Goal: Task Accomplishment & Management: Manage account settings

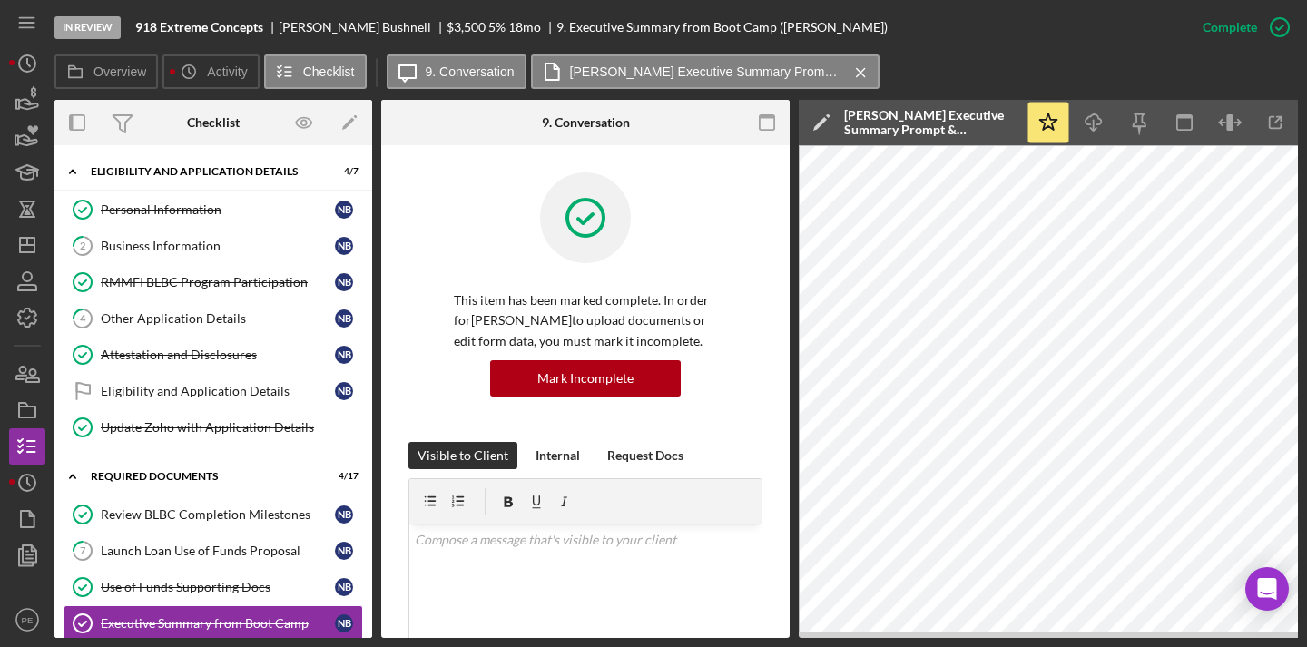
scroll to position [49, 0]
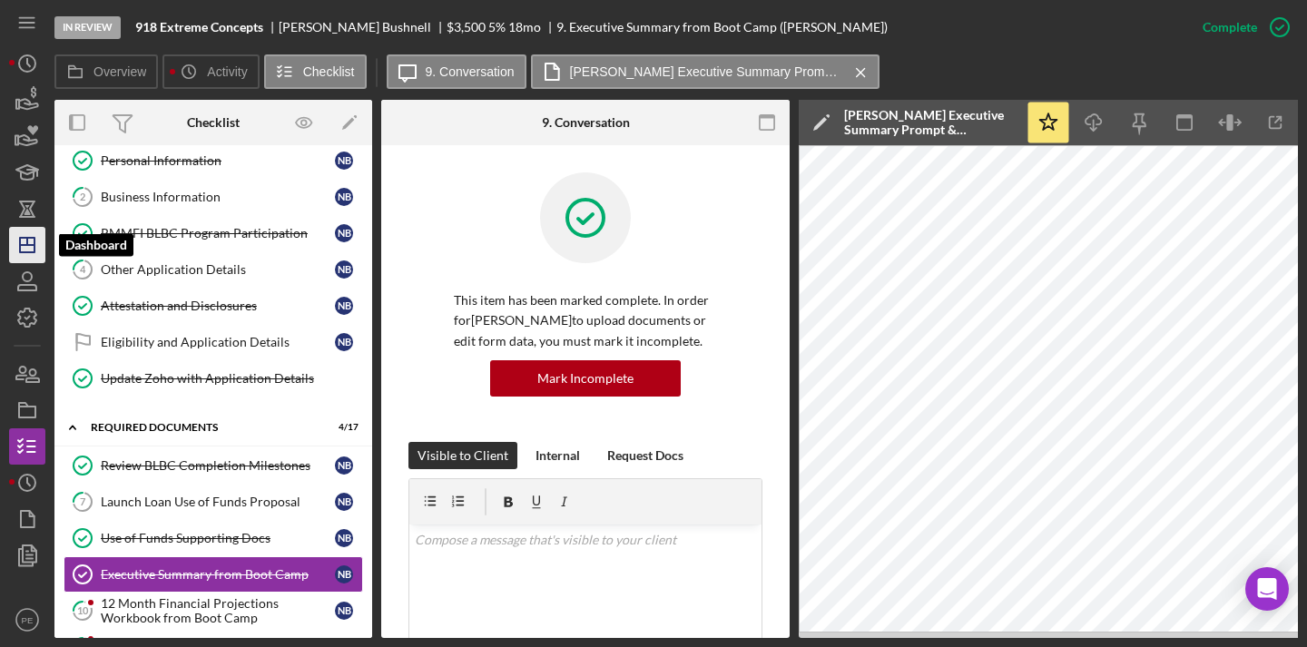
click at [28, 243] on icon "Icon/Dashboard" at bounding box center [27, 244] width 45 height 45
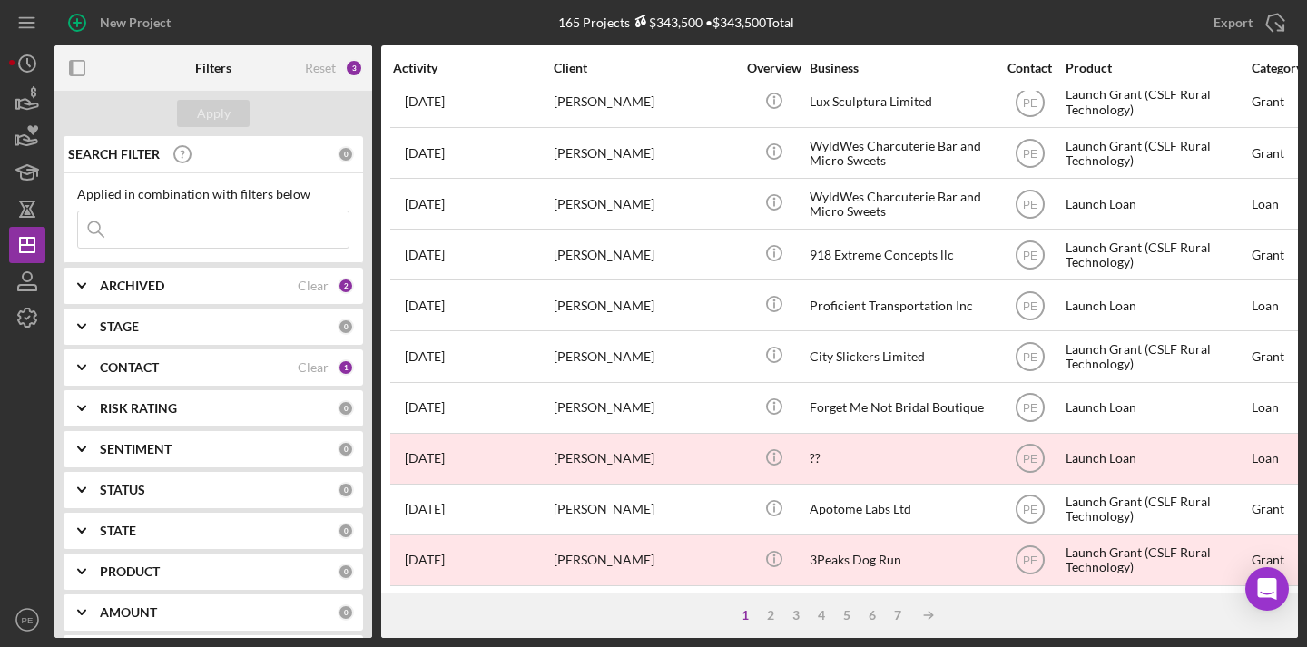
scroll to position [296, 0]
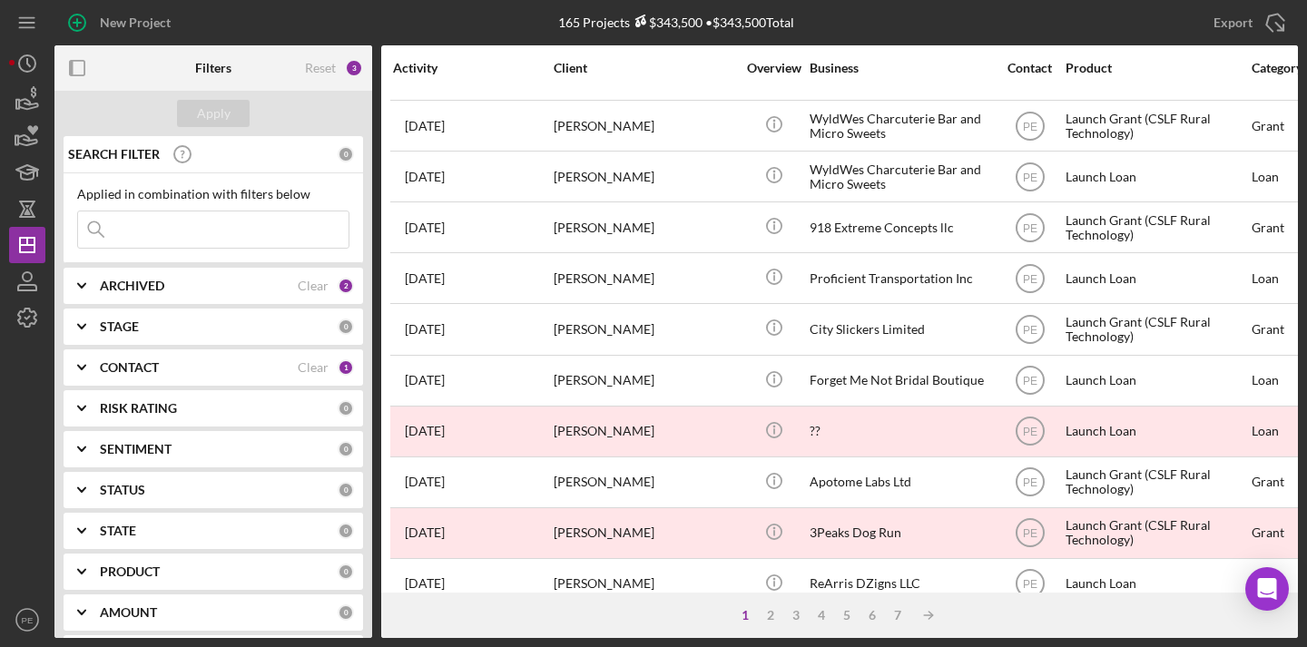
click at [324, 281] on div "ARCHIVED Clear 2" at bounding box center [227, 286] width 254 height 16
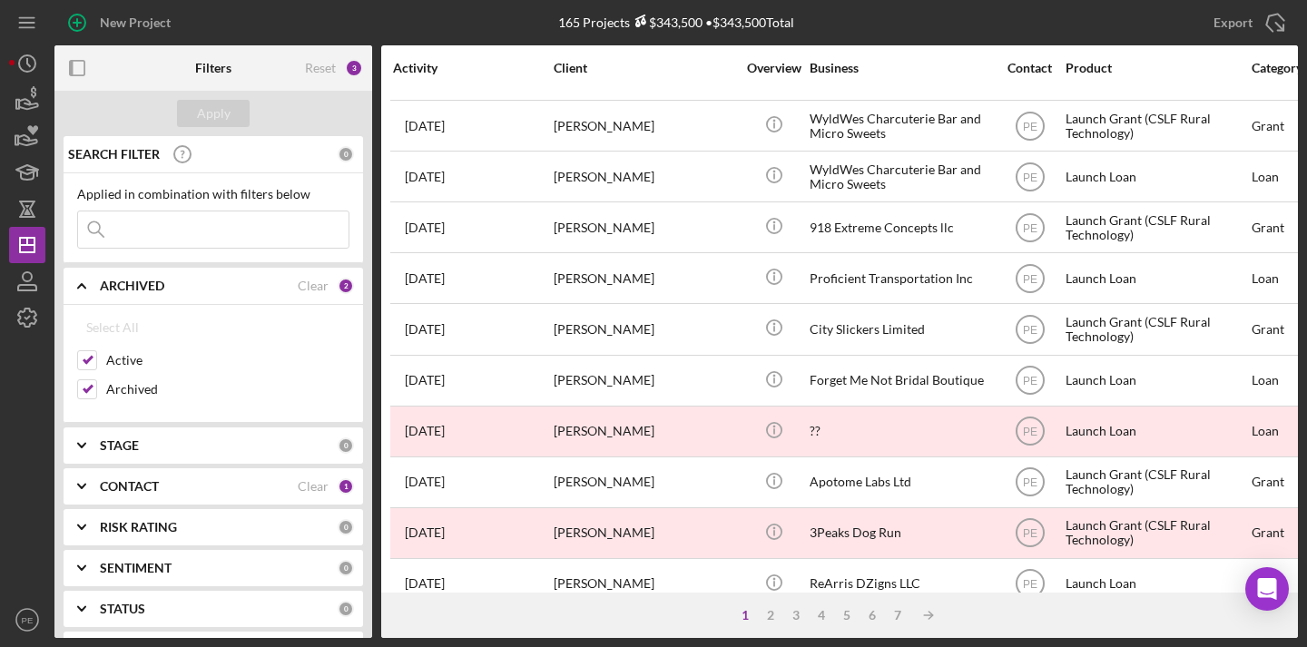
click at [138, 237] on input at bounding box center [213, 229] width 270 height 36
type input "r"
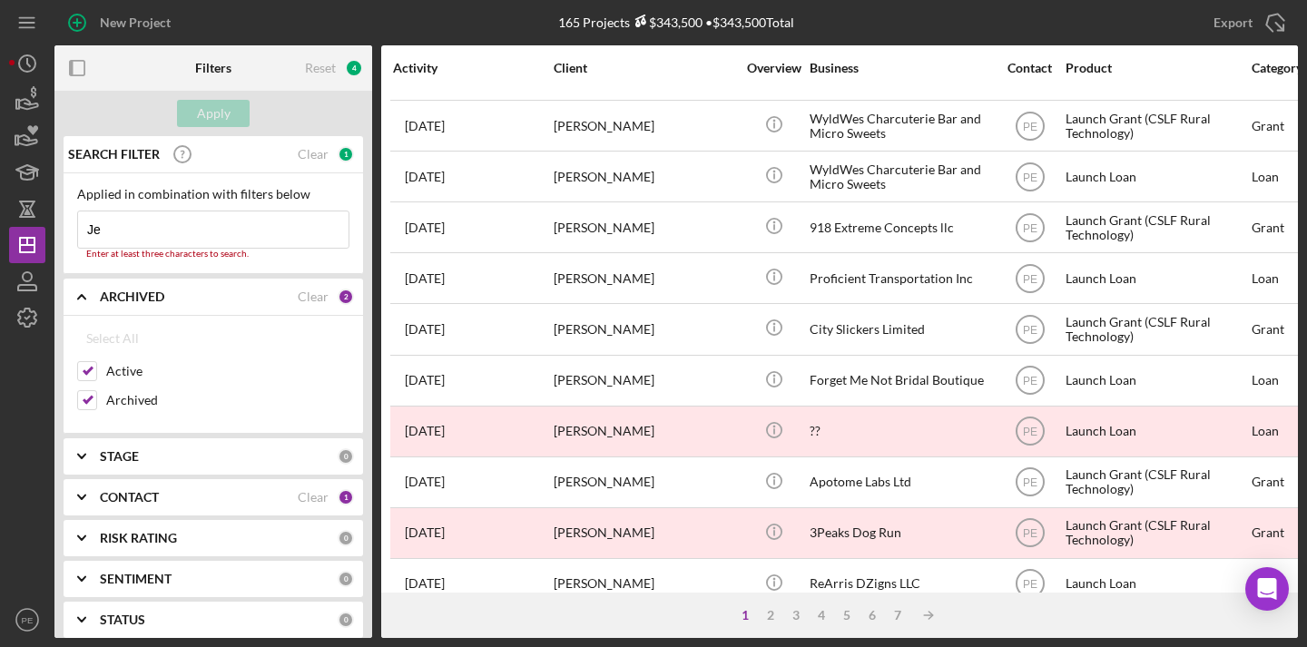
type input "jennifer"
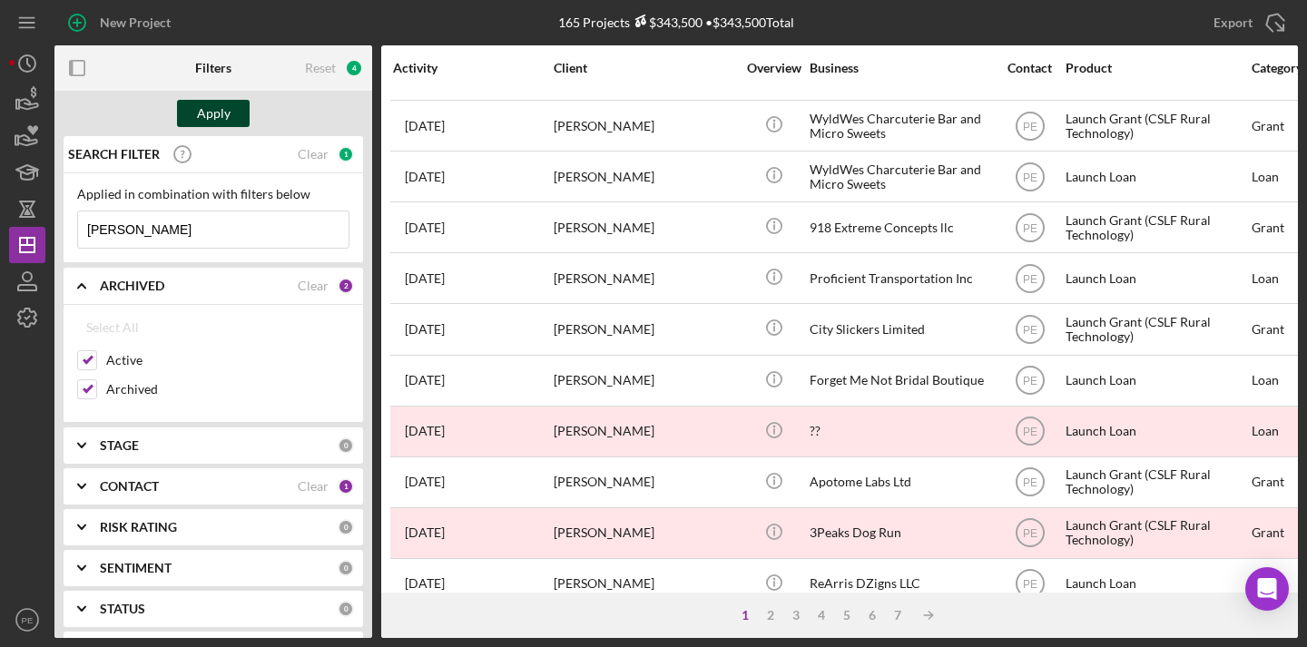
click at [217, 106] on div "Apply" at bounding box center [214, 113] width 34 height 27
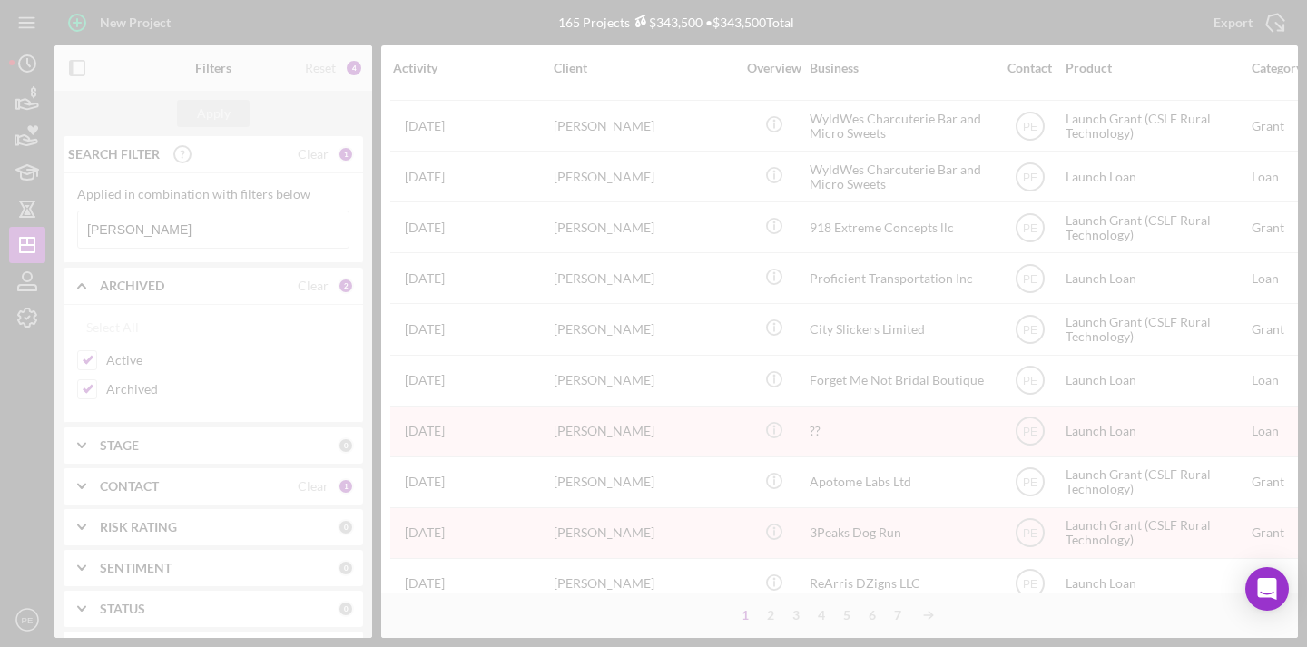
scroll to position [0, 0]
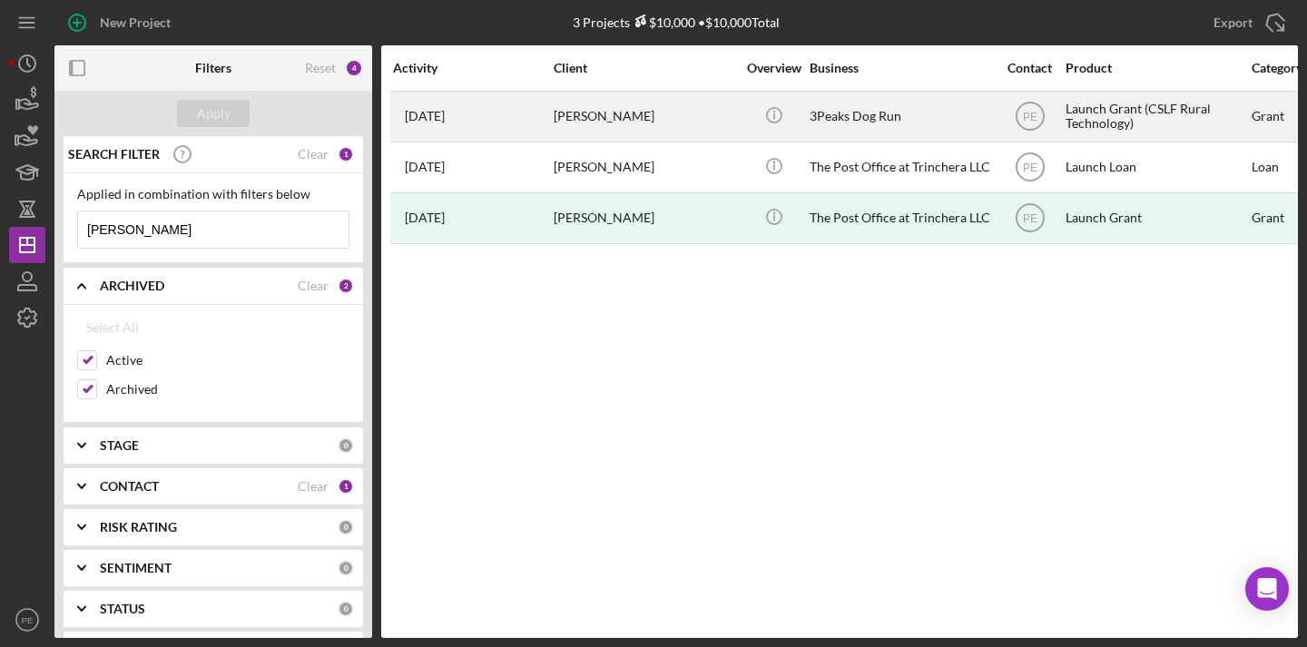
click at [503, 121] on div "3 months ago Jennifer Radlein" at bounding box center [472, 117] width 159 height 48
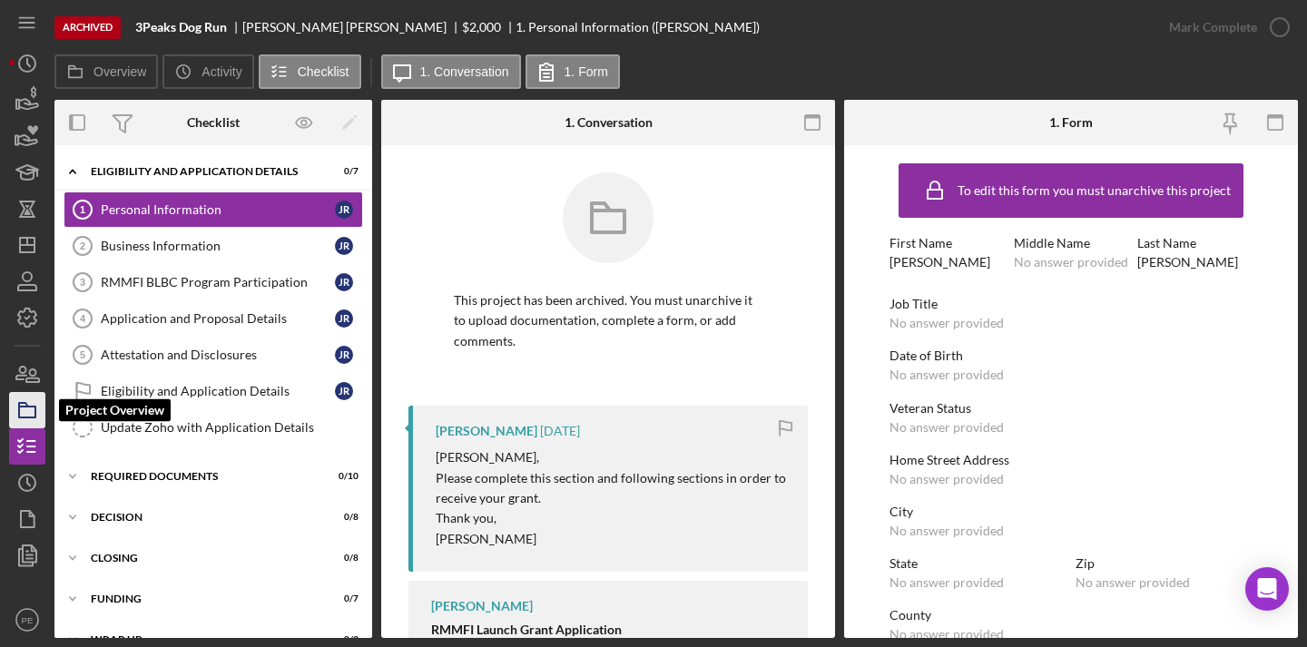
click at [32, 417] on rect "button" at bounding box center [27, 412] width 16 height 11
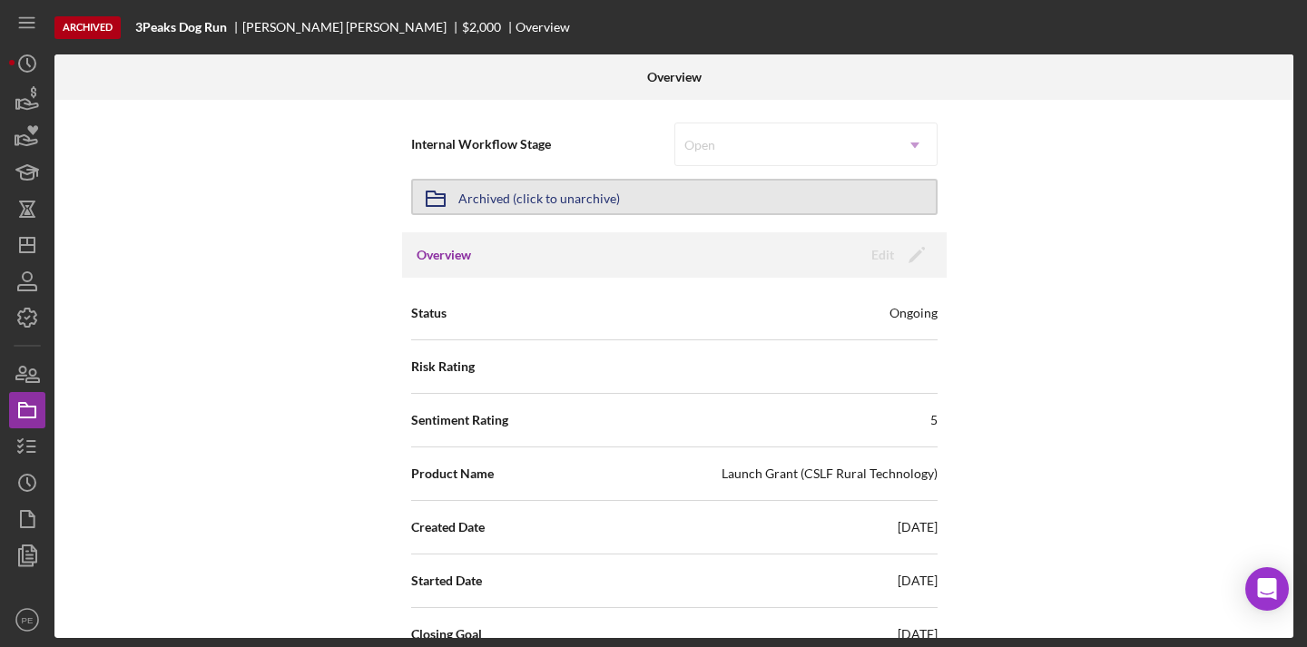
click at [575, 193] on div "Archived (click to unarchive)" at bounding box center [539, 197] width 162 height 33
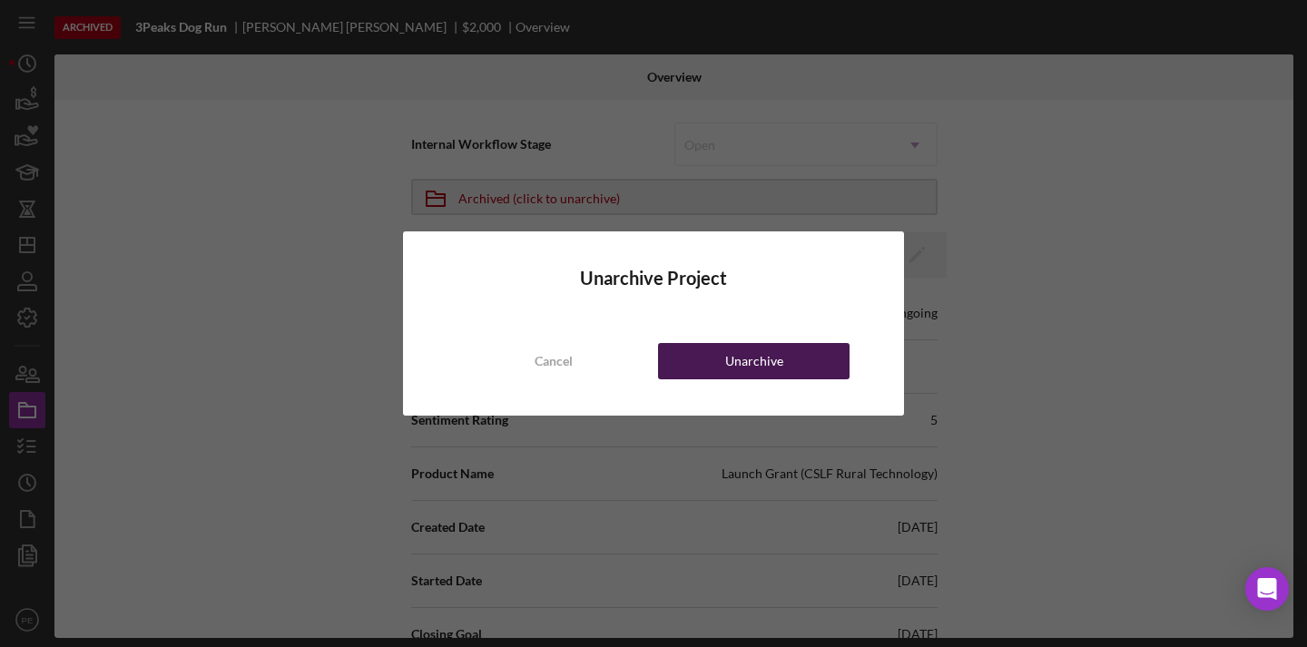
click at [751, 364] on div "Unarchive" at bounding box center [754, 361] width 58 height 36
